Goal: Information Seeking & Learning: Learn about a topic

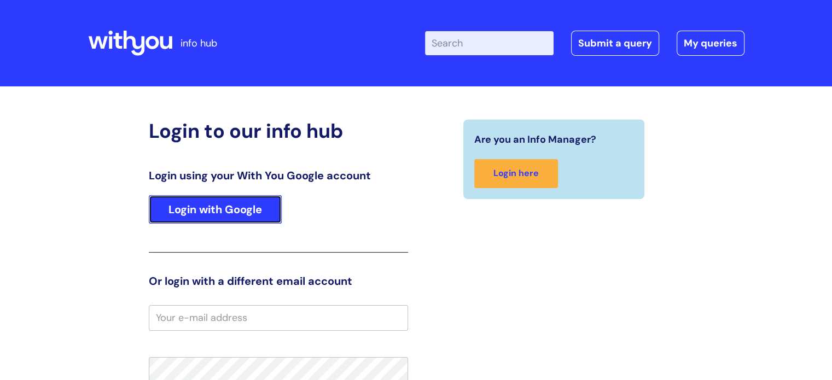
click at [218, 214] on link "Login with Google" at bounding box center [215, 209] width 133 height 28
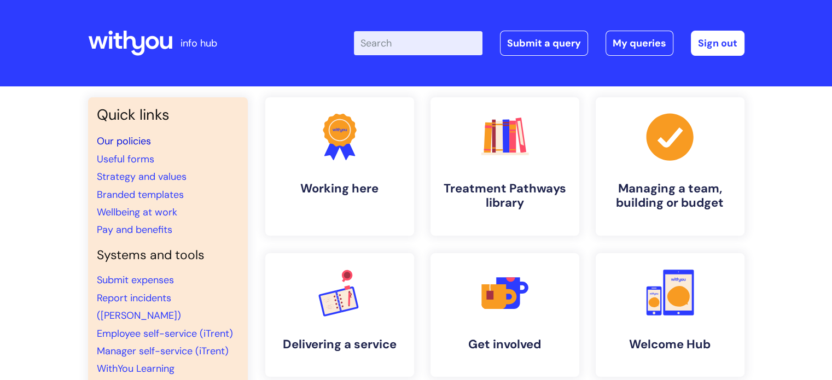
click at [136, 142] on link "Our policies" at bounding box center [124, 141] width 54 height 13
click at [136, 161] on link "Useful forms" at bounding box center [125, 159] width 57 height 13
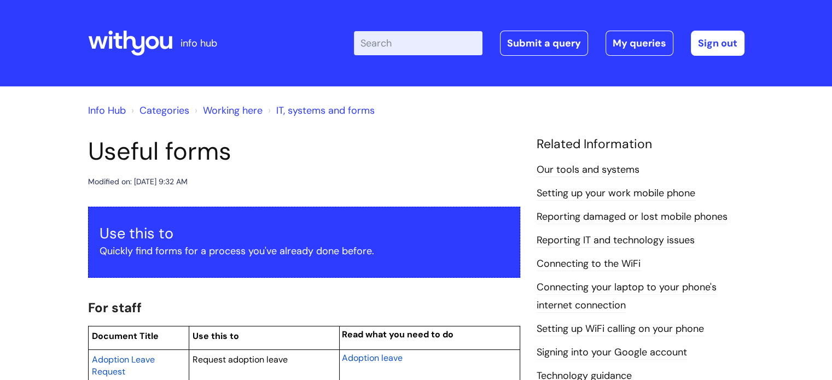
click at [443, 43] on input "Enter your search term here..." at bounding box center [418, 43] width 129 height 24
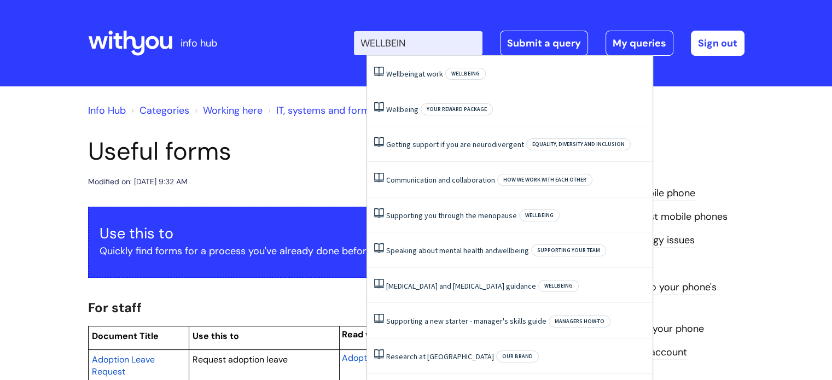
type input "WELLBEING"
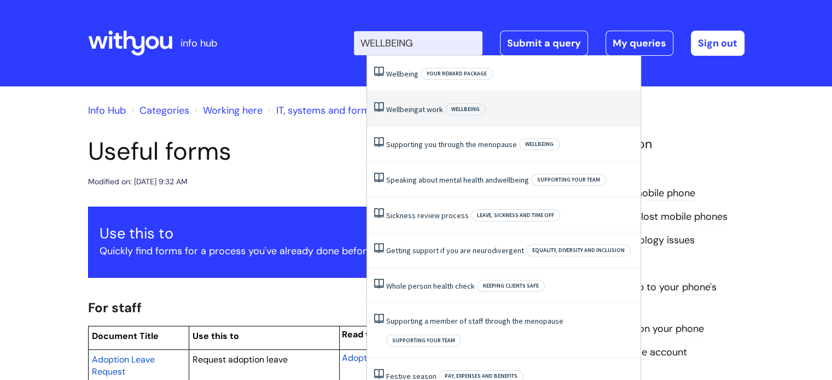
click at [404, 101] on li "Wellbeing at work Wellbeing" at bounding box center [504, 109] width 274 height 36
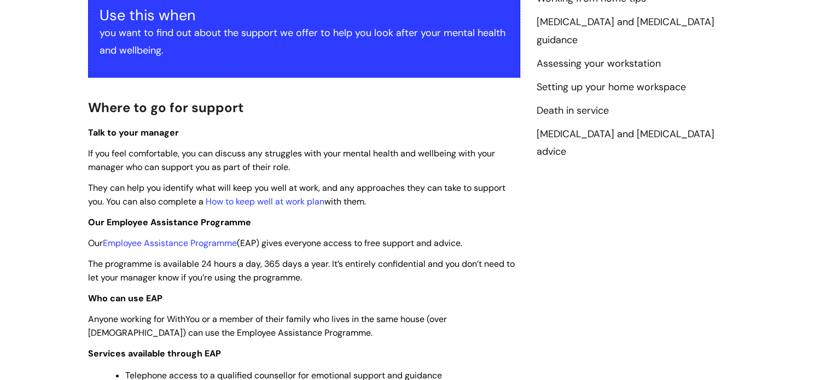
scroll to position [243, 0]
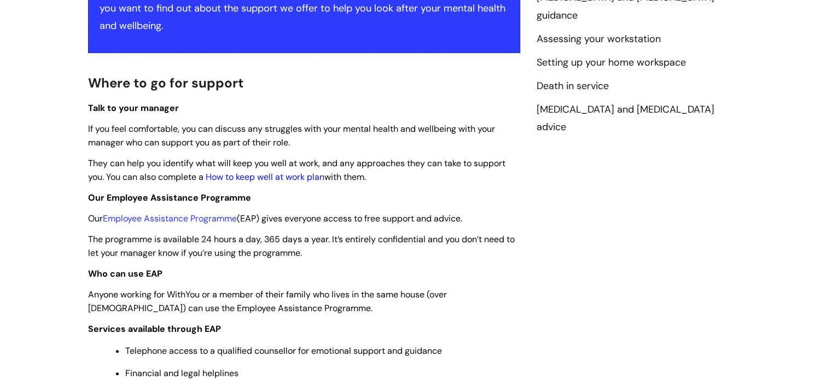
click at [245, 180] on link "How to keep well at work plan" at bounding box center [265, 176] width 119 height 11
